Goal: Task Accomplishment & Management: Manage account settings

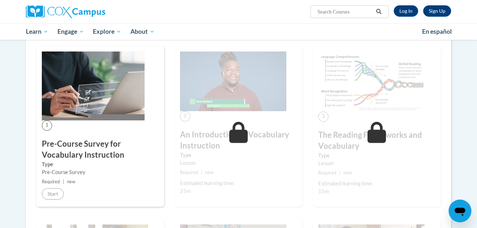
scroll to position [117, 0]
click at [401, 11] on link "Log In" at bounding box center [406, 10] width 24 height 11
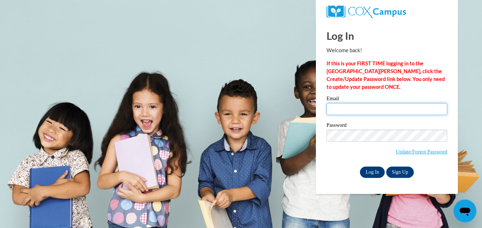
type input "hgmonighan1s@semo.edu"
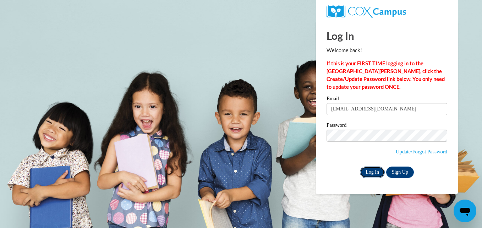
drag, startPoint x: 370, startPoint y: 172, endPoint x: 363, endPoint y: 173, distance: 6.9
click at [363, 173] on input "Log In" at bounding box center [372, 171] width 25 height 11
